Goal: Information Seeking & Learning: Find specific page/section

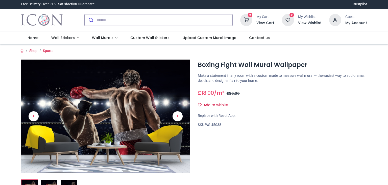
click at [174, 22] on input "search" at bounding box center [165, 19] width 136 height 11
type input "****"
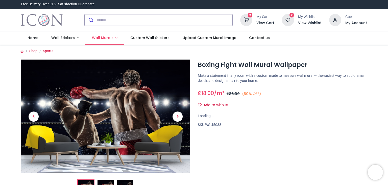
click at [102, 38] on span "Wall Murals" at bounding box center [102, 37] width 21 height 5
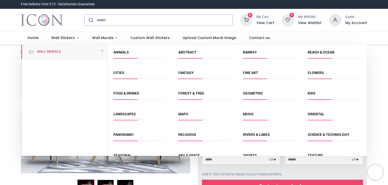
click at [54, 55] on div "Wall Murals" at bounding box center [64, 52] width 86 height 14
click at [103, 38] on span "Wall Murals" at bounding box center [102, 37] width 21 height 5
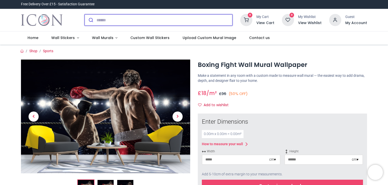
click at [128, 17] on input "search" at bounding box center [165, 19] width 136 height 11
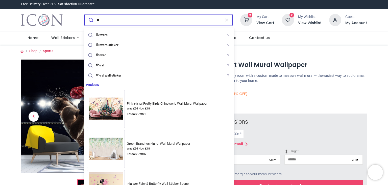
type input "*"
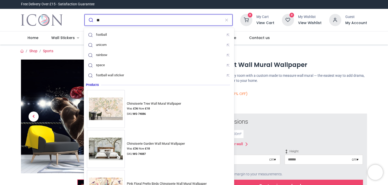
type input "*"
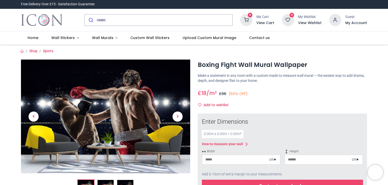
click at [299, 40] on ul "Home Wall Stickers Decor Wall Quotes Kids" at bounding box center [194, 37] width 346 height 13
click at [104, 40] on link "Wall Murals" at bounding box center [104, 37] width 39 height 13
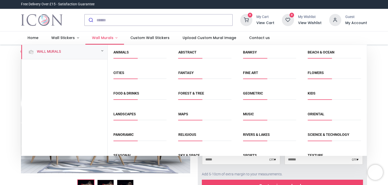
click at [103, 36] on span "Wall Murals" at bounding box center [102, 37] width 21 height 5
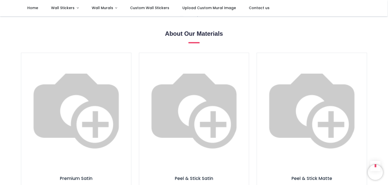
scroll to position [244, 0]
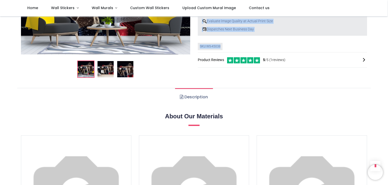
drag, startPoint x: 387, startPoint y: 52, endPoint x: 388, endPoint y: -1, distance: 52.3
click at [388, 0] on html "Login • Register Home Wall Stickers" at bounding box center [194, 92] width 388 height 185
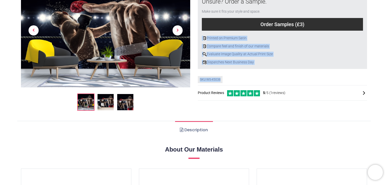
scroll to position [0, 0]
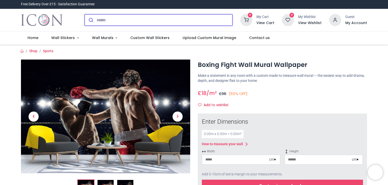
click at [162, 24] on input "search" at bounding box center [165, 19] width 136 height 11
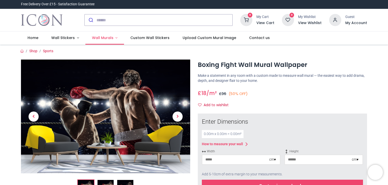
click at [110, 37] on span "Wall Murals" at bounding box center [102, 37] width 21 height 5
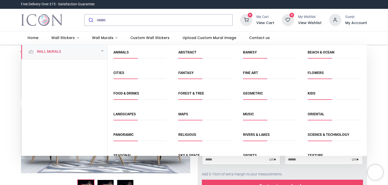
drag, startPoint x: 366, startPoint y: 61, endPoint x: 363, endPoint y: 116, distance: 54.7
click at [363, 116] on div "Animals Abstract Banksy Beach & Ocean Cities" at bounding box center [237, 117] width 259 height 144
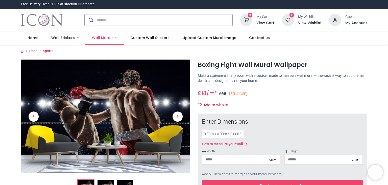
click at [106, 38] on span "Wall Murals" at bounding box center [102, 37] width 21 height 5
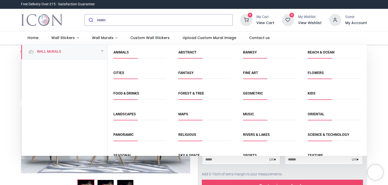
click at [81, 119] on div "Wall Murals" at bounding box center [64, 100] width 86 height 111
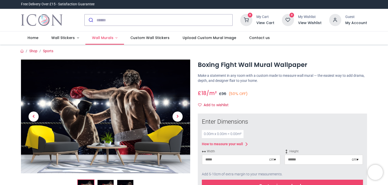
click at [103, 40] on span "Wall Murals" at bounding box center [102, 37] width 21 height 5
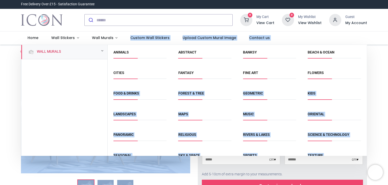
drag, startPoint x: 366, startPoint y: 70, endPoint x: 368, endPoint y: 130, distance: 59.7
click at [368, 130] on div "Login • Register Home Wall Stickers" at bounding box center [194, 92] width 388 height 185
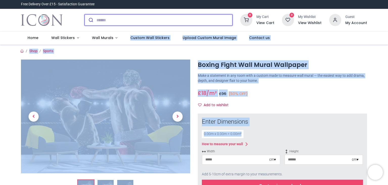
click at [164, 17] on input "search" at bounding box center [165, 19] width 136 height 11
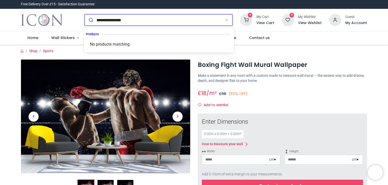
type input "**********"
click at [85, 14] on button "submit" at bounding box center [91, 19] width 12 height 11
